Goal: Task Accomplishment & Management: Use online tool/utility

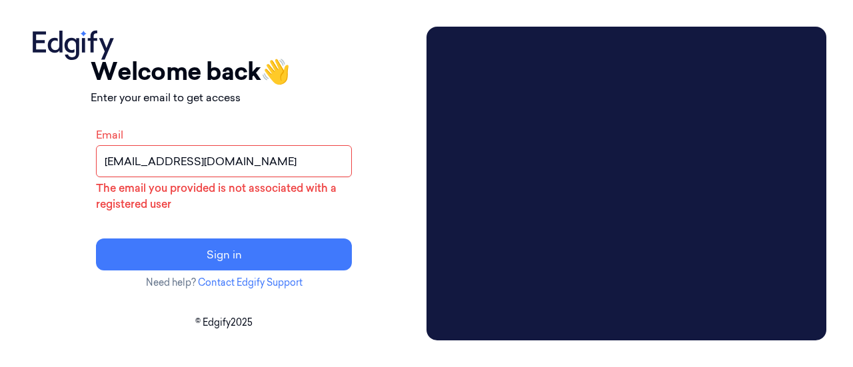
drag, startPoint x: 318, startPoint y: 161, endPoint x: 56, endPoint y: 163, distance: 262.4
click at [60, 163] on div "Your session expired - please log in again Email sent - check your inbox for th…" at bounding box center [224, 184] width 394 height 314
click at [224, 167] on input "Email" at bounding box center [224, 161] width 256 height 32
type input "[EMAIL_ADDRESS][DOMAIN_NAME]"
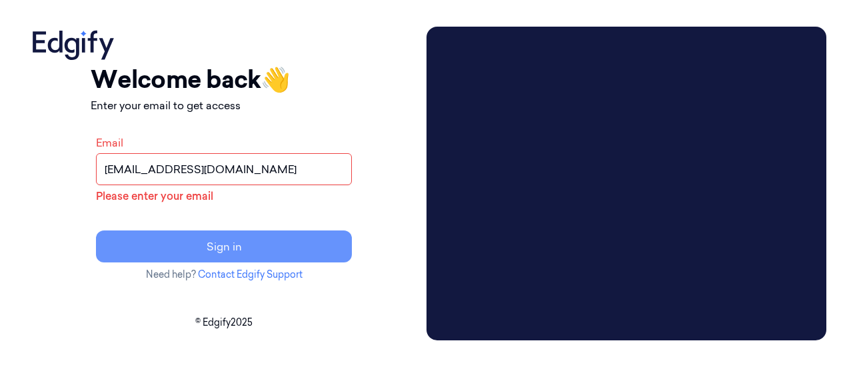
click at [230, 238] on button "Sign in" at bounding box center [224, 246] width 256 height 32
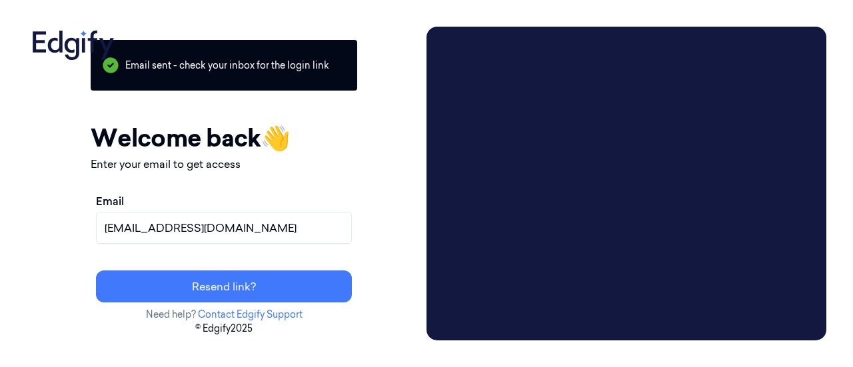
click at [330, 78] on p "Email sent - check your inbox for the login link" at bounding box center [224, 65] width 266 height 51
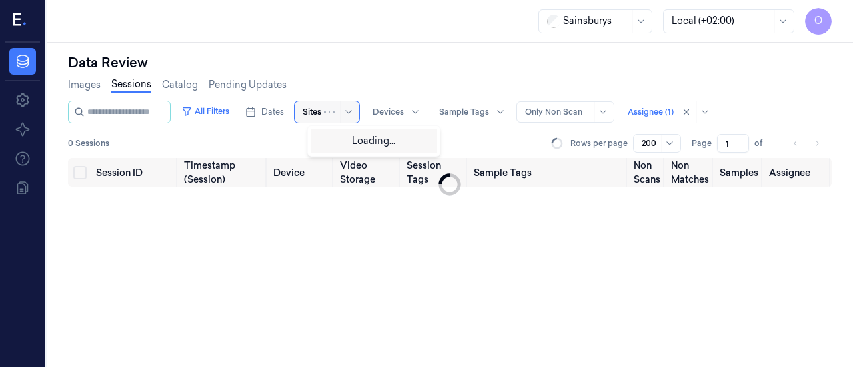
click at [335, 111] on div "Sites" at bounding box center [326, 111] width 65 height 21
type input "0"
type input "62"
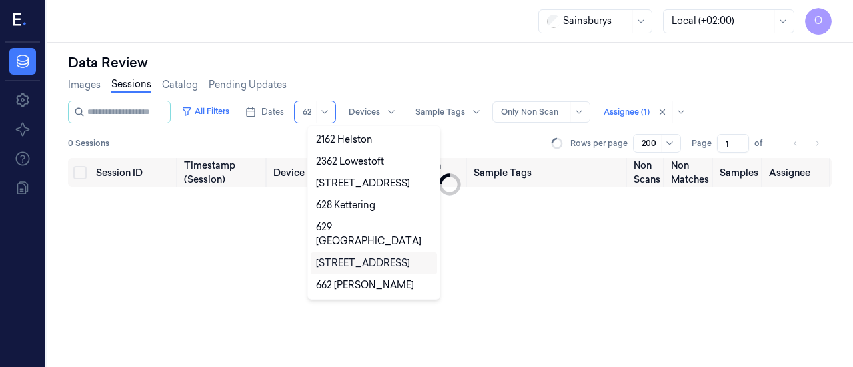
click at [370, 256] on div "62 Hampden Park" at bounding box center [363, 263] width 94 height 14
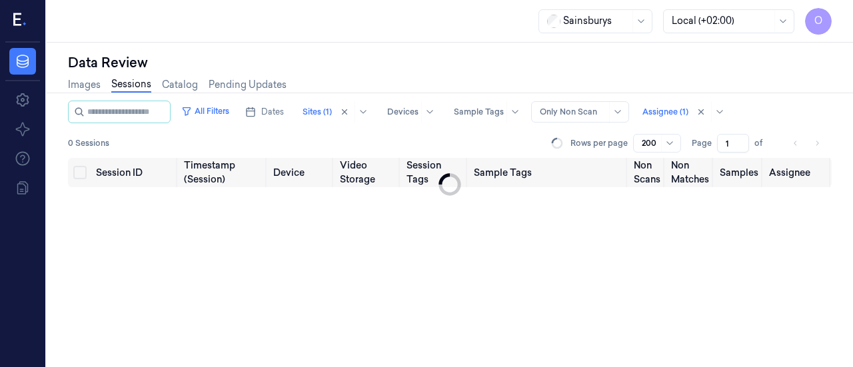
click at [214, 231] on div "Session ID Timestamp (Session) Device Video Storage Session Tags Sample Tags No…" at bounding box center [449, 263] width 763 height 210
click at [621, 20] on div at bounding box center [596, 21] width 67 height 14
click at [486, 167] on th "Sample Tags" at bounding box center [548, 172] width 161 height 29
click at [165, 87] on link "Catalog" at bounding box center [180, 84] width 36 height 15
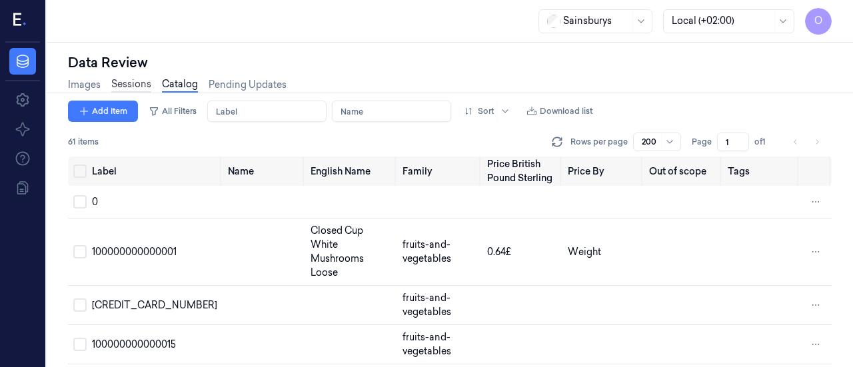
click at [143, 83] on link "Sessions" at bounding box center [131, 84] width 40 height 15
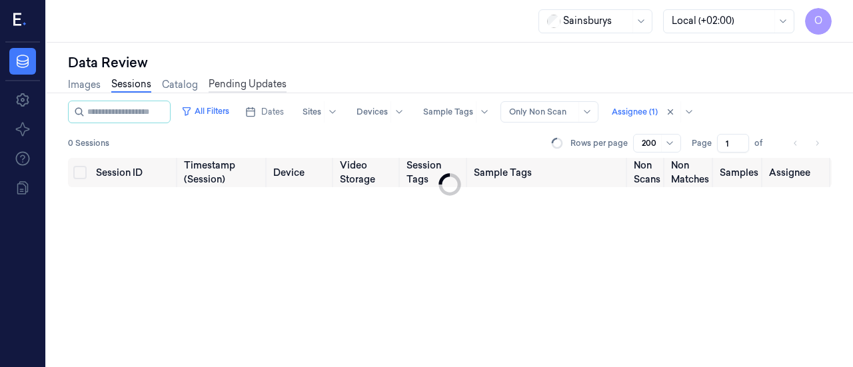
click at [253, 89] on link "Pending Updates" at bounding box center [247, 84] width 78 height 15
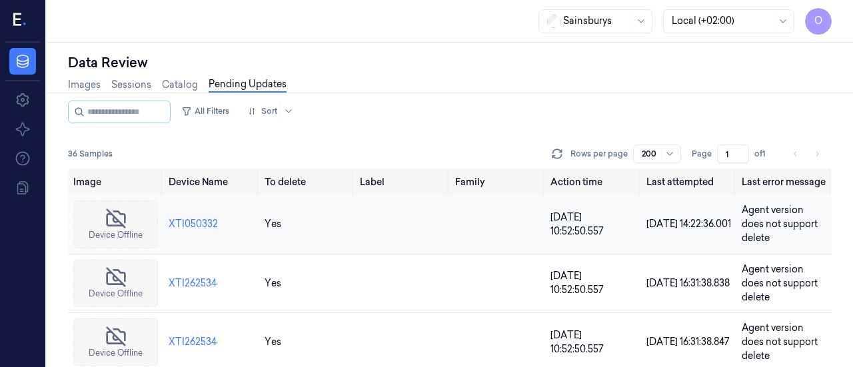
click at [420, 225] on td at bounding box center [401, 224] width 95 height 59
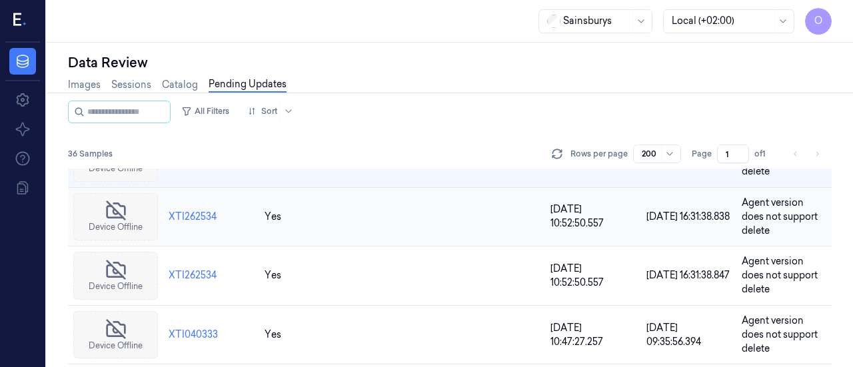
click at [387, 216] on td at bounding box center [401, 216] width 95 height 59
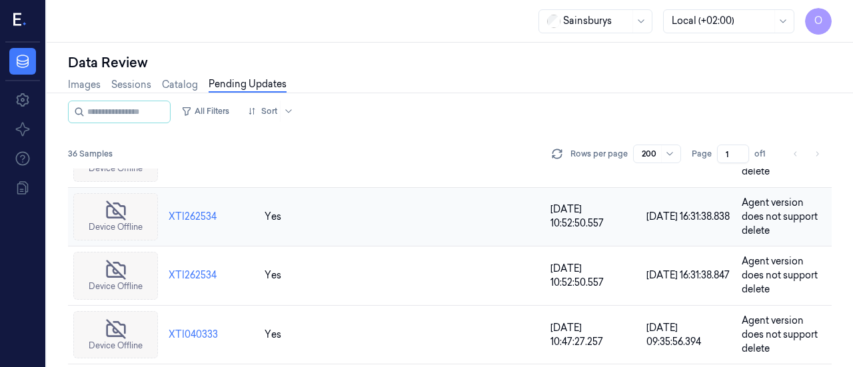
scroll to position [15, 0]
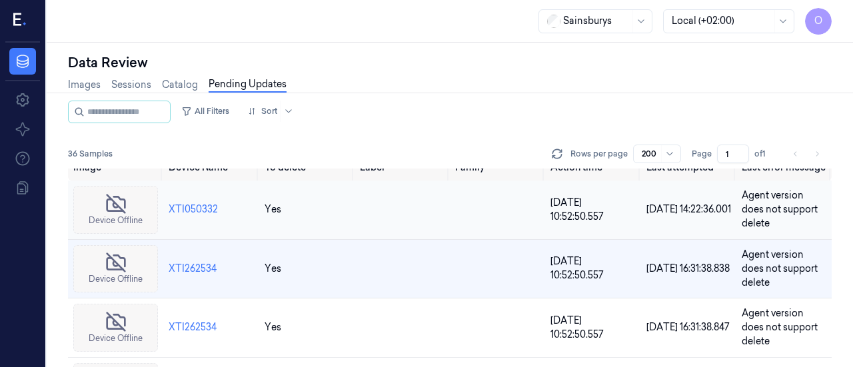
click at [379, 209] on td at bounding box center [401, 210] width 95 height 59
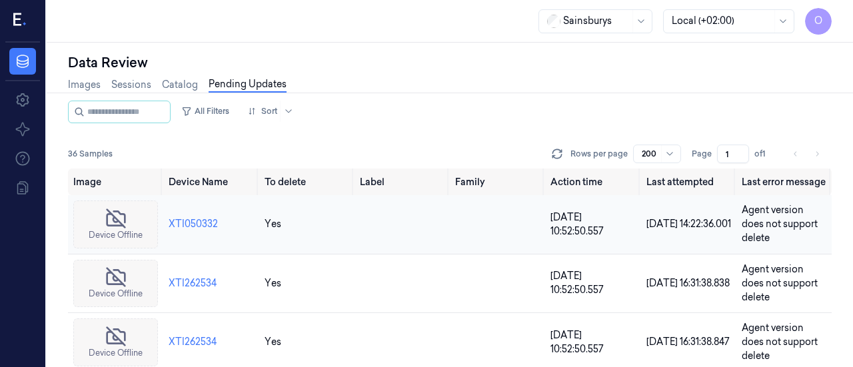
click at [408, 246] on td at bounding box center [401, 224] width 95 height 59
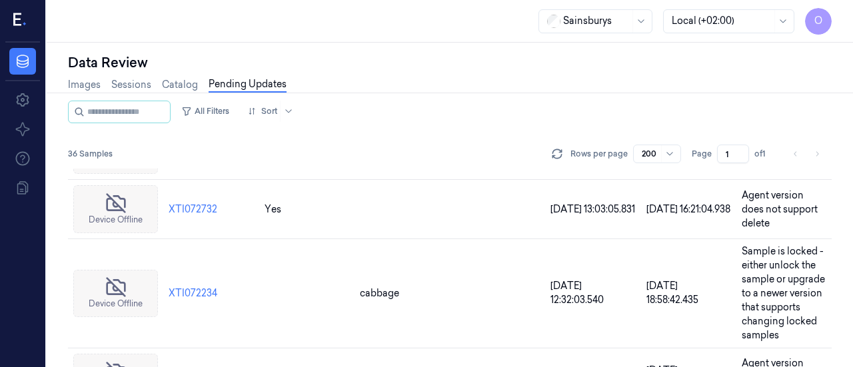
scroll to position [266, 0]
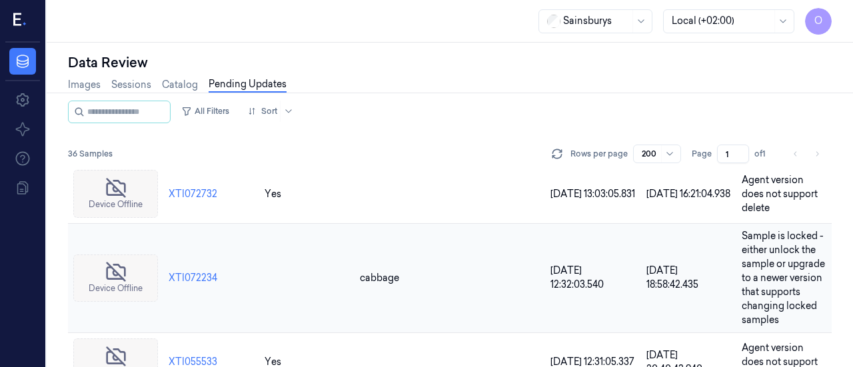
click at [450, 289] on td at bounding box center [497, 277] width 95 height 109
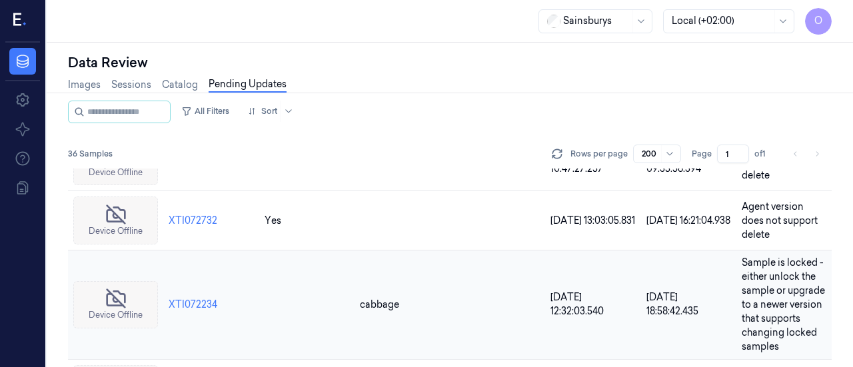
scroll to position [266, 0]
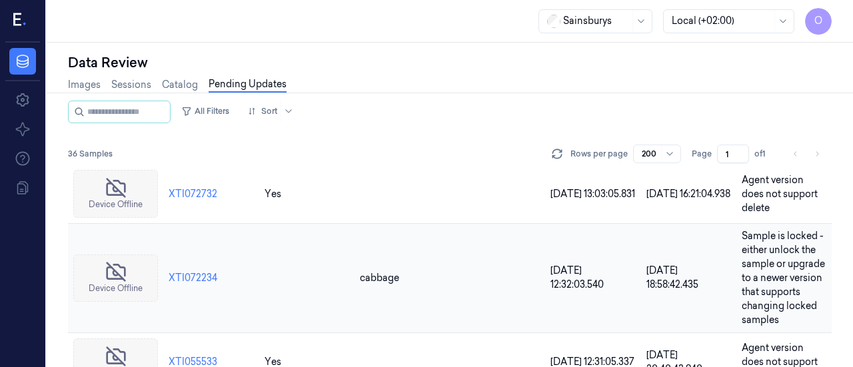
click at [674, 292] on td "25/09/2025 18:58:42.435" at bounding box center [688, 277] width 95 height 109
click at [671, 291] on td "25/09/2025 18:58:42.435" at bounding box center [688, 277] width 95 height 109
click at [775, 275] on span "Sample is locked - either unlock the sample or upgrade to a newer version that …" at bounding box center [782, 278] width 83 height 96
click at [274, 264] on td at bounding box center [306, 277] width 95 height 109
click at [125, 270] on icon at bounding box center [115, 271] width 21 height 21
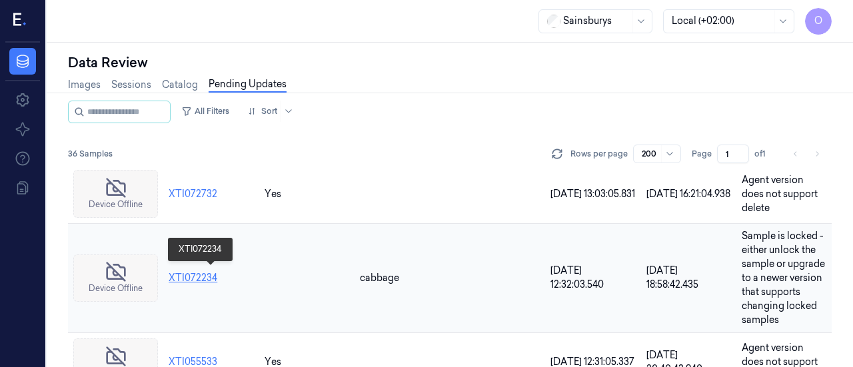
click at [209, 274] on div "XTI072234" at bounding box center [211, 278] width 85 height 14
click at [199, 276] on div "XTI072234" at bounding box center [211, 278] width 85 height 14
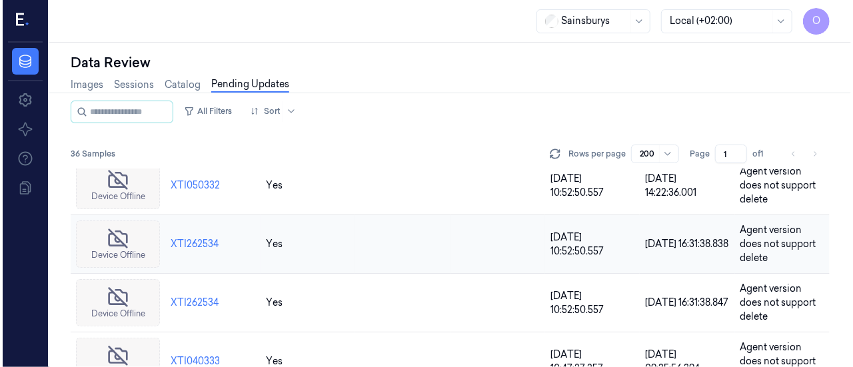
scroll to position [0, 0]
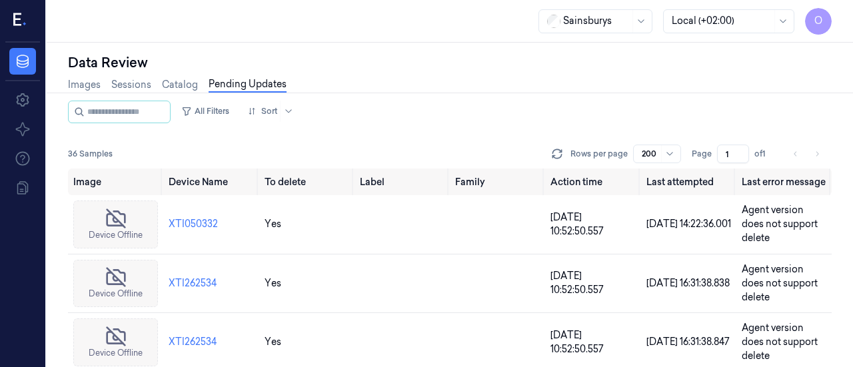
click at [192, 166] on div "All Filters Sort 36 Samples Rows per page 200 Page 1 of 1" at bounding box center [449, 135] width 763 height 68
click at [97, 158] on span "36 Samples" at bounding box center [90, 154] width 45 height 12
click at [178, 86] on link "Catalog" at bounding box center [180, 84] width 36 height 15
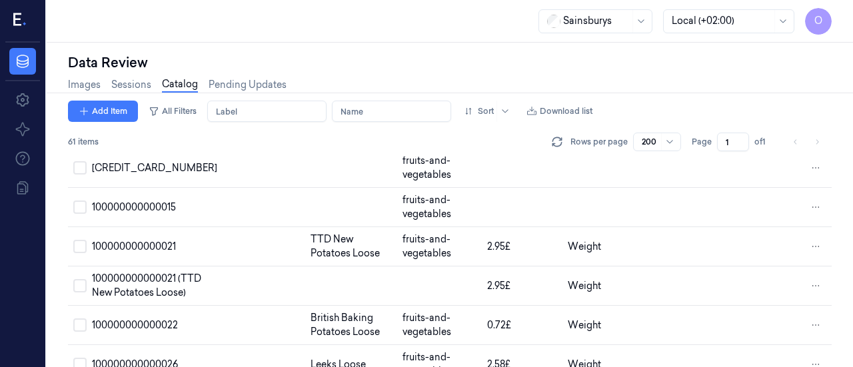
scroll to position [133, 0]
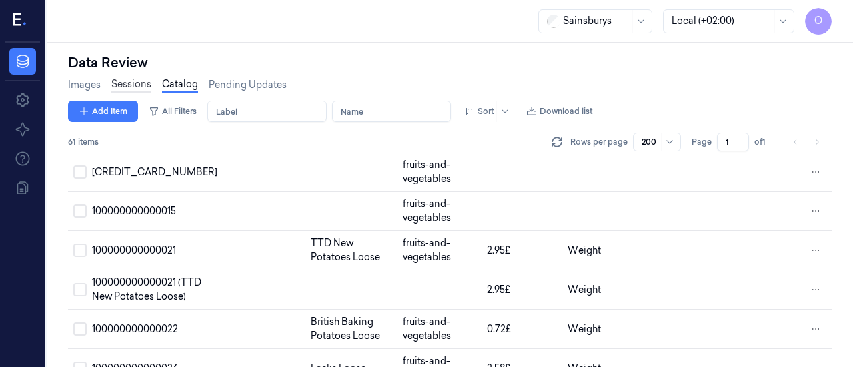
click at [129, 88] on link "Sessions" at bounding box center [131, 84] width 40 height 15
